Goal: Navigation & Orientation: Find specific page/section

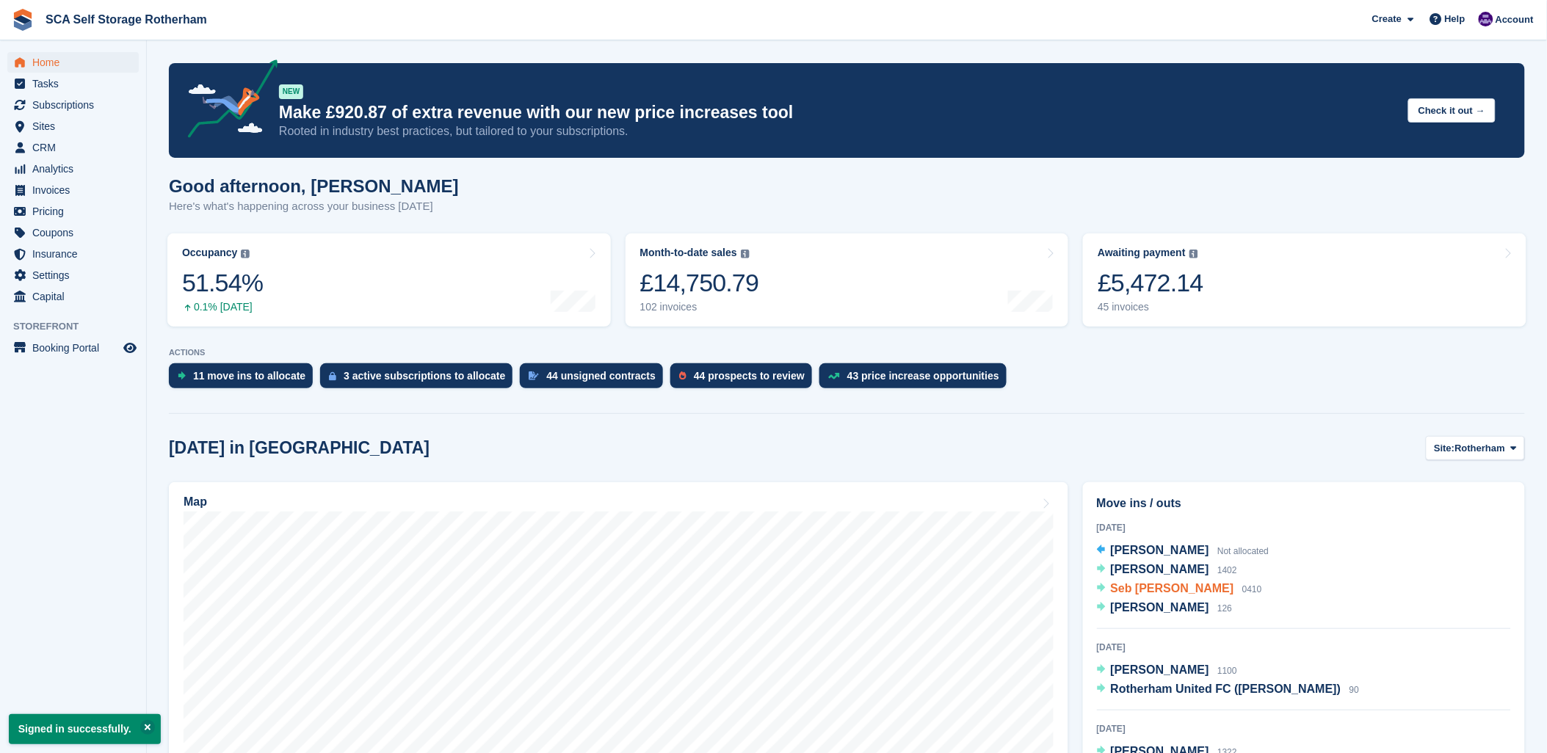
click at [1130, 585] on span "Seb Overton" at bounding box center [1172, 588] width 123 height 12
click at [1043, 266] on div at bounding box center [1031, 280] width 46 height 67
click at [1050, 186] on div "Good afternoon, Kelly Here's what's happening across your business today" at bounding box center [847, 204] width 1356 height 57
